Goal: Find specific page/section: Find specific page/section

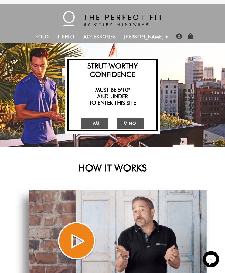
click at [93, 123] on link "I Am" at bounding box center [95, 123] width 27 height 11
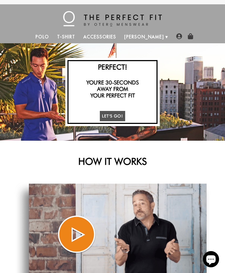
click at [111, 117] on link "Let's Go!" at bounding box center [112, 116] width 25 height 11
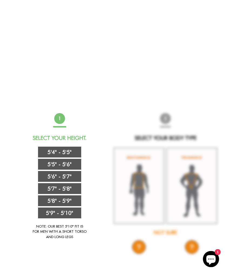
scroll to position [182, 0]
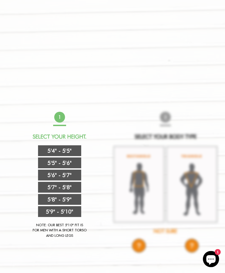
click at [58, 150] on link "5'4" - 5'5"" at bounding box center [59, 150] width 43 height 11
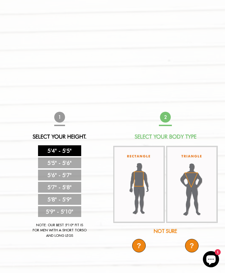
click at [135, 200] on img at bounding box center [140, 184] width 52 height 77
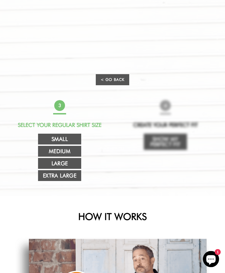
scroll to position [222, 0]
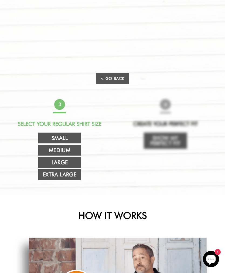
click at [55, 135] on link "Small" at bounding box center [59, 138] width 43 height 11
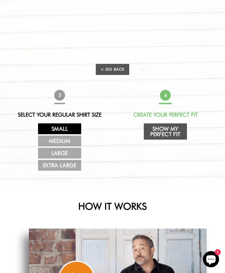
scroll to position [233, 0]
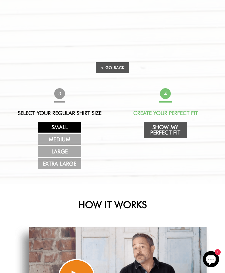
click at [163, 131] on link "Show My Perfect Fit" at bounding box center [165, 130] width 43 height 16
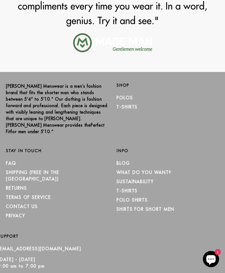
scroll to position [871, 0]
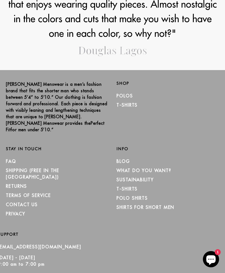
click at [132, 204] on link "Shirts for Short Men" at bounding box center [146, 206] width 58 height 5
